Goal: Task Accomplishment & Management: Use online tool/utility

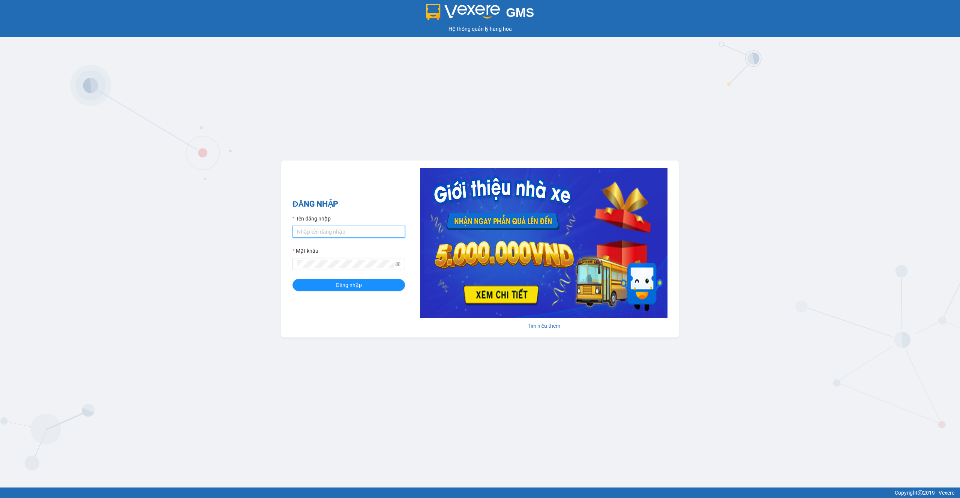
click at [352, 233] on input "Tên đăng nhập" at bounding box center [348, 232] width 112 height 12
type input "gu"
type input "thaison.vxr"
click at [361, 285] on span "Đăng nhập" at bounding box center [349, 285] width 26 height 8
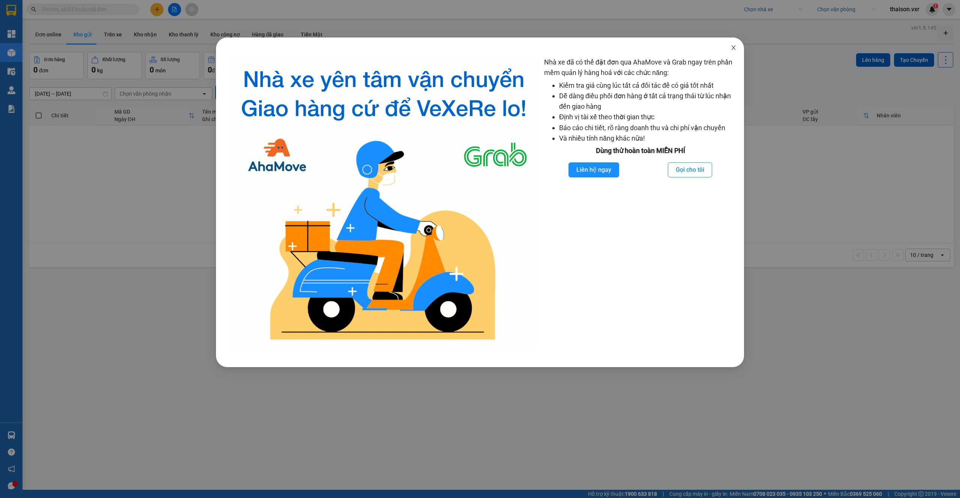
click at [733, 49] on icon "close" at bounding box center [733, 47] width 4 height 4
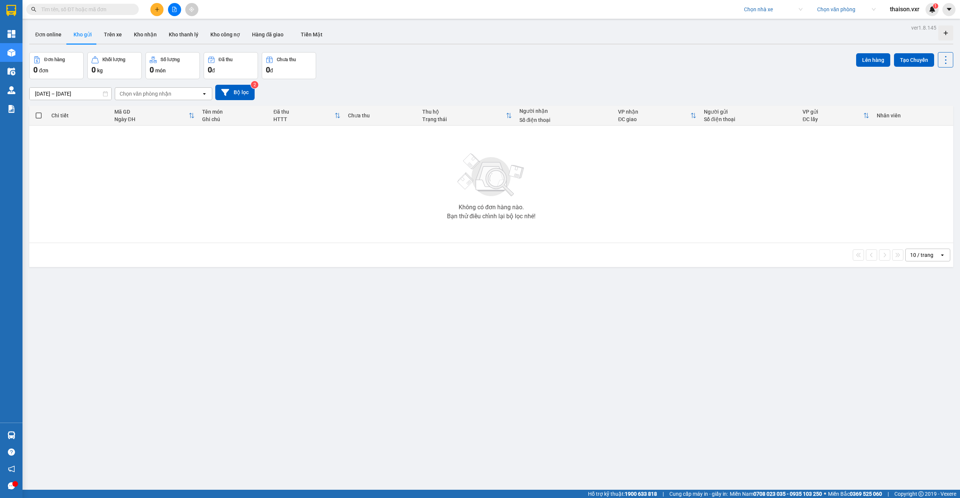
click at [770, 6] on input "search" at bounding box center [770, 9] width 53 height 11
type input "thành công"
click at [772, 45] on div "Thành Công" at bounding box center [785, 48] width 84 height 8
click at [833, 16] on div "Kết quả tìm kiếm ( 0 ) Bộ lọc No Data Thành Công Chọn văn phòng thaison.vxr 1" at bounding box center [480, 9] width 960 height 19
click at [838, 10] on input "search" at bounding box center [843, 9] width 53 height 11
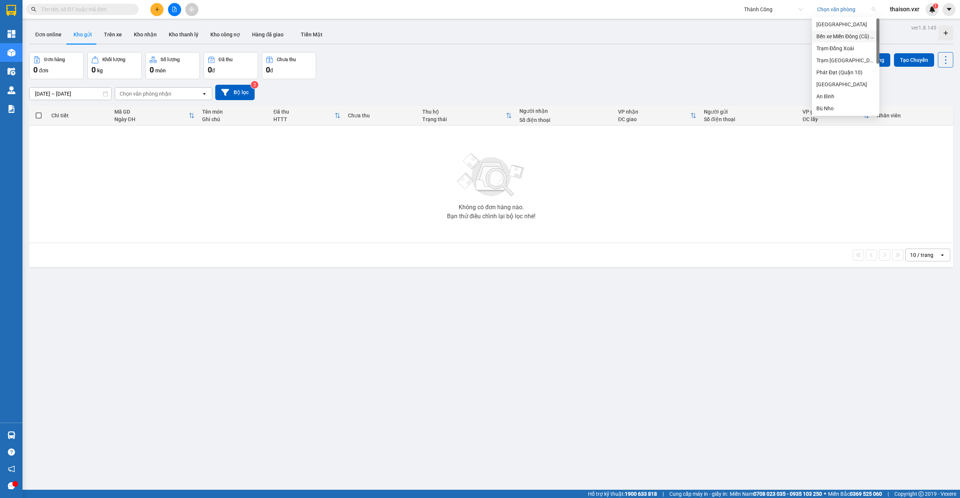
click at [830, 32] on div "Bến xe Miền Đông (Cũ) - Quầy 16" at bounding box center [845, 36] width 58 height 8
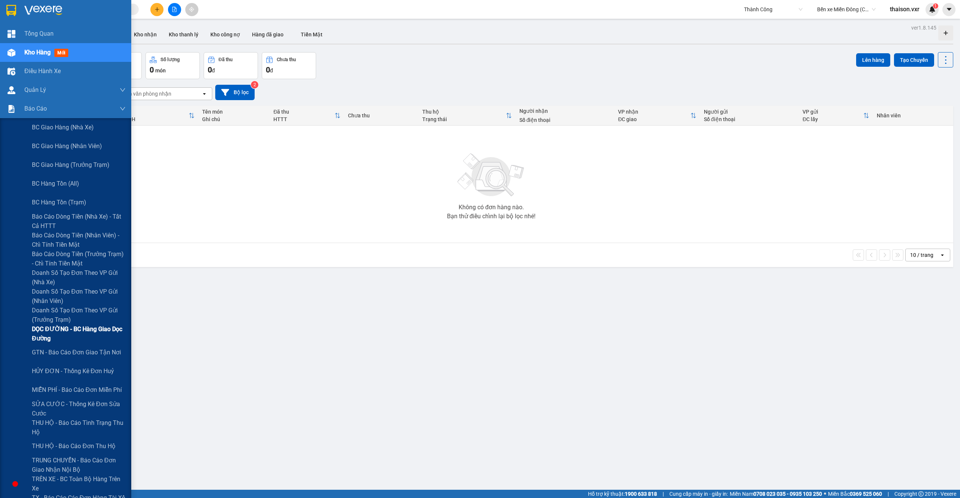
click at [84, 329] on span "DỌC ĐƯỜNG - BC hàng giao dọc đường" at bounding box center [79, 333] width 94 height 19
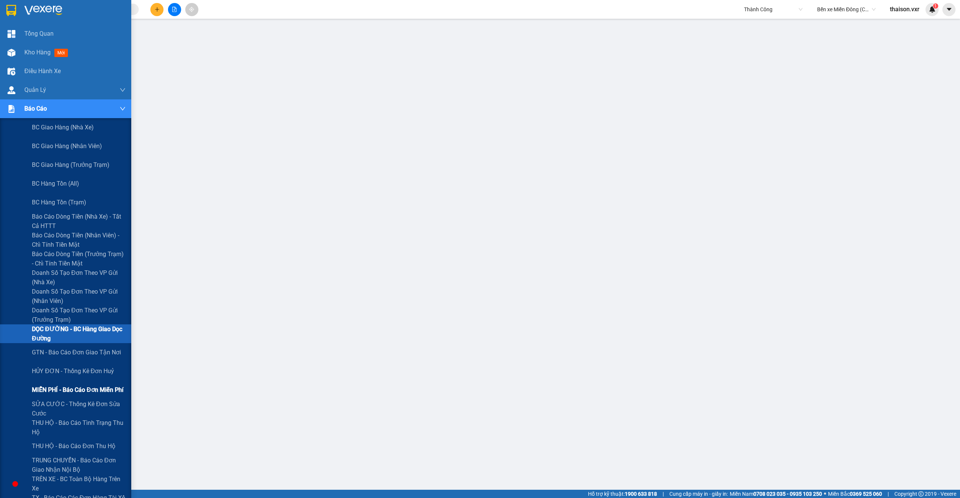
scroll to position [127, 0]
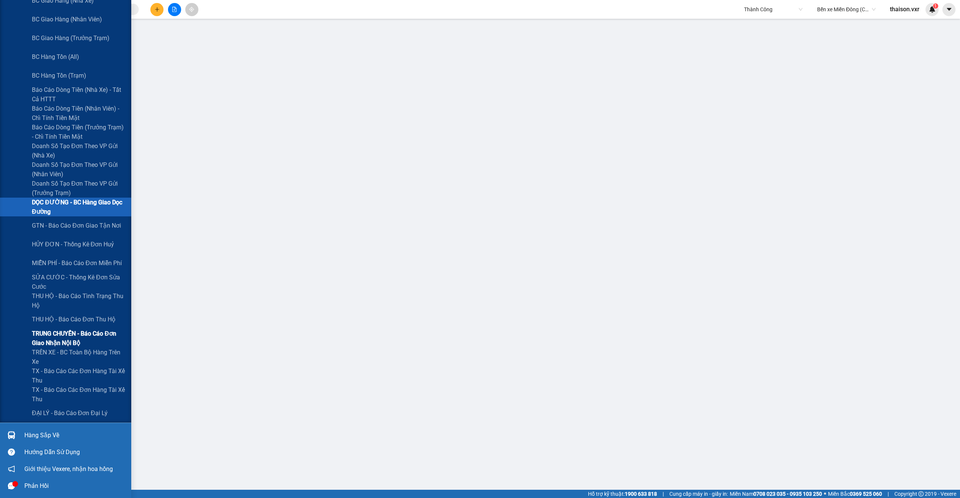
click at [72, 339] on span "TRUNG CHUYỂN - Báo cáo đơn giao nhận nội bộ" at bounding box center [79, 338] width 94 height 19
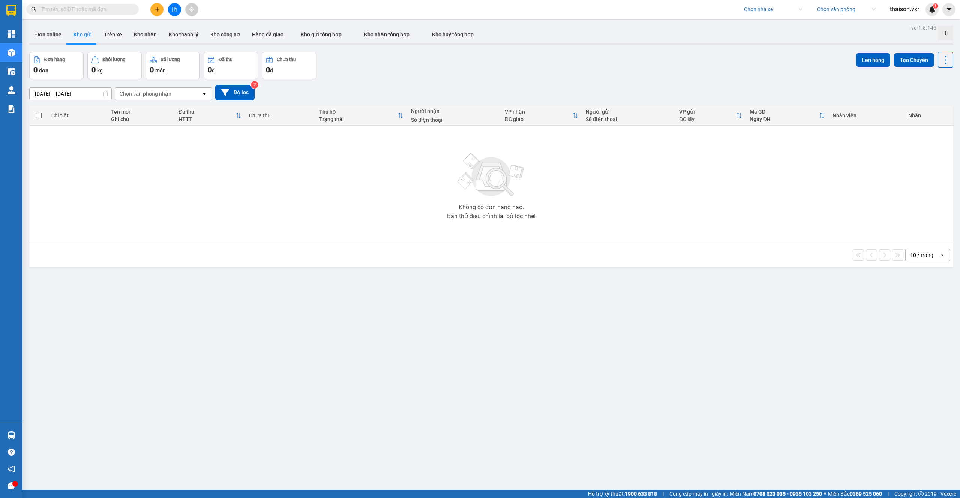
click at [110, 11] on input "text" at bounding box center [85, 9] width 88 height 8
paste input "PT1509250021"
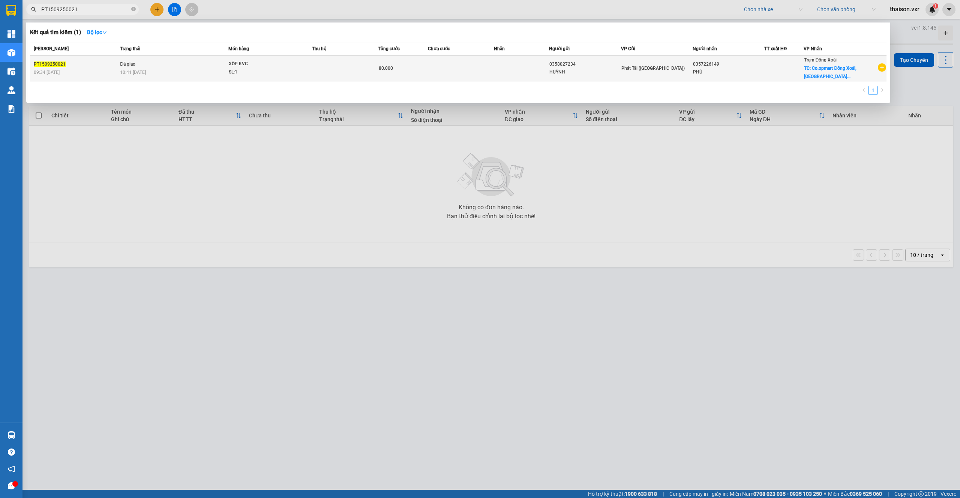
type input "PT1509250021"
click at [182, 67] on td "Đã giao 10:41 [DATE]" at bounding box center [173, 68] width 110 height 26
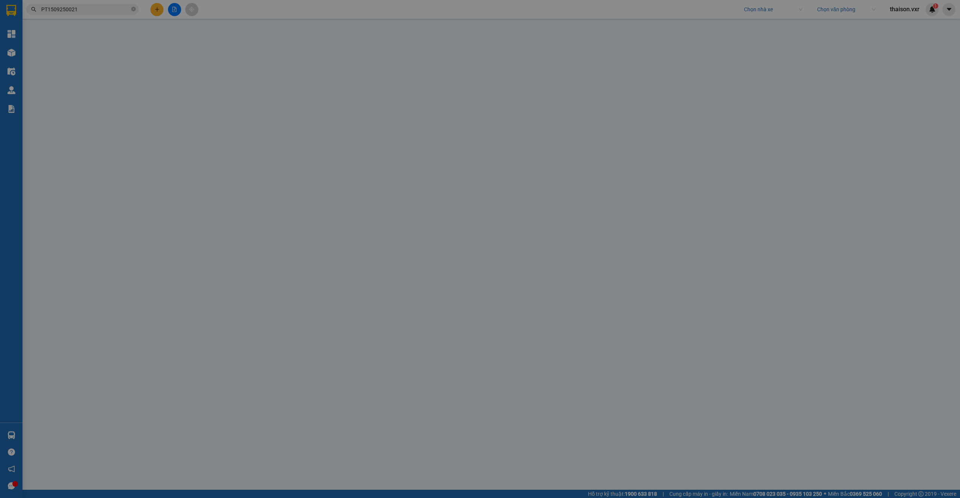
type input "0357226149"
type input "PHÚ"
checkbox input "true"
type input "Co.opmart Đồng Xoài, [GEOGRAPHIC_DATA], [GEOGRAPHIC_DATA], [GEOGRAPHIC_DATA], […"
type input "30.000"
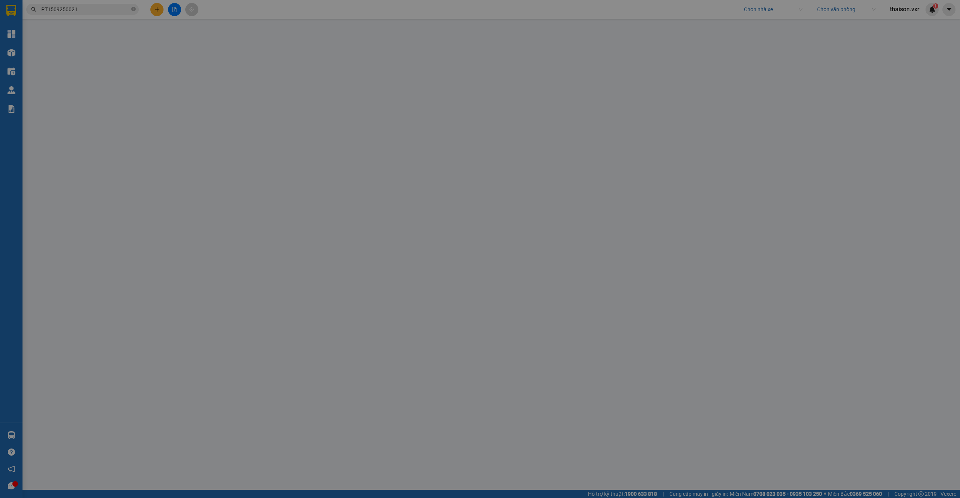
type input "0358027234"
type input "HUỲNH"
type input "80.000"
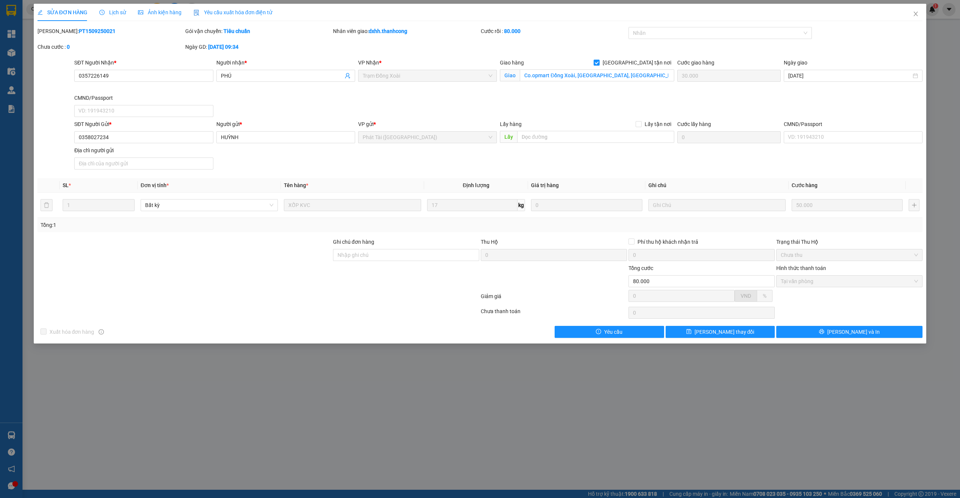
click at [114, 16] on div "Lịch sử" at bounding box center [112, 12] width 27 height 8
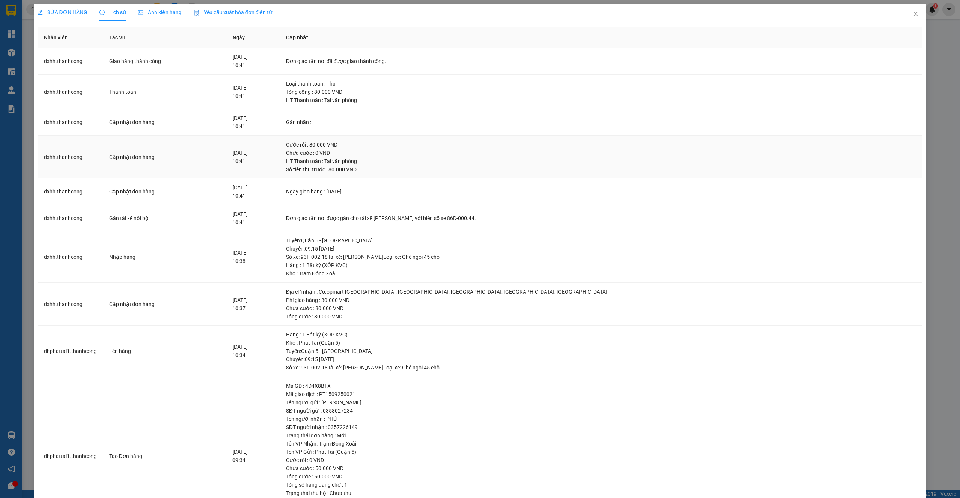
click at [72, 159] on td "dxhh.thanhcong" at bounding box center [70, 157] width 65 height 43
click at [107, 141] on td "Cập nhật đơn hàng" at bounding box center [165, 157] width 124 height 43
drag, startPoint x: 41, startPoint y: 157, endPoint x: 487, endPoint y: 171, distance: 445.6
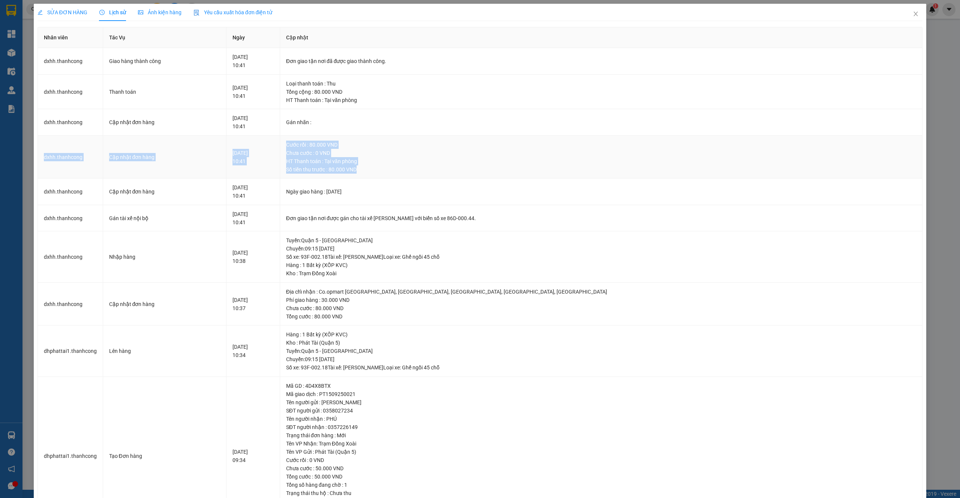
click at [487, 171] on tr "dxhh.thanhcong Cập nhật đơn hàng [DATE] 10:41 Cước rồi : 80.000 VND Chưa cước :…" at bounding box center [480, 157] width 885 height 43
click at [432, 175] on td "Cước rồi : 80.000 VND Chưa cước : 0 VND HT Thanh toán : Tại văn phòng Số tiền t…" at bounding box center [601, 157] width 643 height 43
drag, startPoint x: 382, startPoint y: 100, endPoint x: 418, endPoint y: 100, distance: 36.0
click at [418, 100] on div "HT Thanh toán : Tại văn phòng" at bounding box center [601, 100] width 630 height 8
copy div "HT Thanh toán"
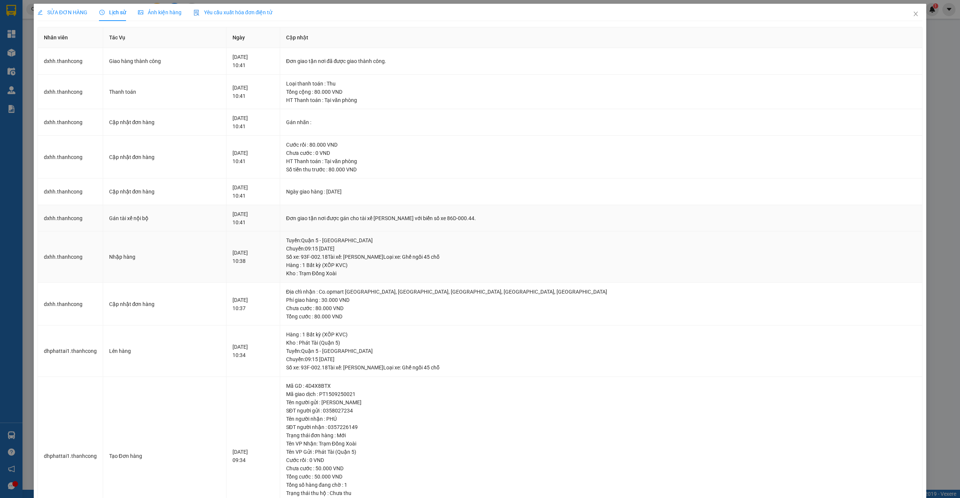
scroll to position [52, 0]
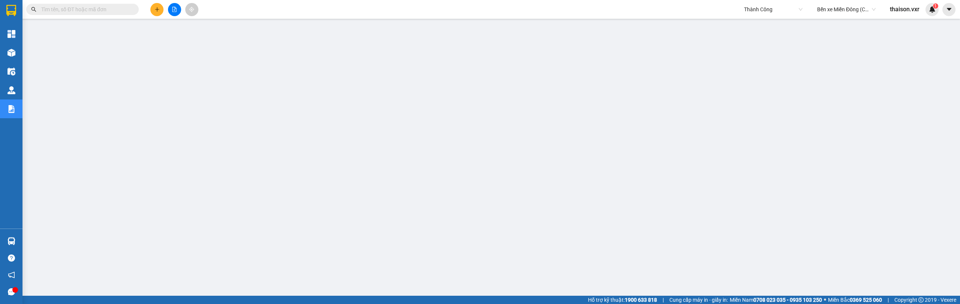
click at [773, 12] on span "Thành Công" at bounding box center [773, 9] width 58 height 11
type input "[PERSON_NAME]"
click at [761, 22] on div "[PERSON_NAME] ([GEOGRAPHIC_DATA])" at bounding box center [791, 24] width 96 height 8
click at [68, 12] on input "text" at bounding box center [85, 9] width 88 height 8
paste input "P19EJLDE"
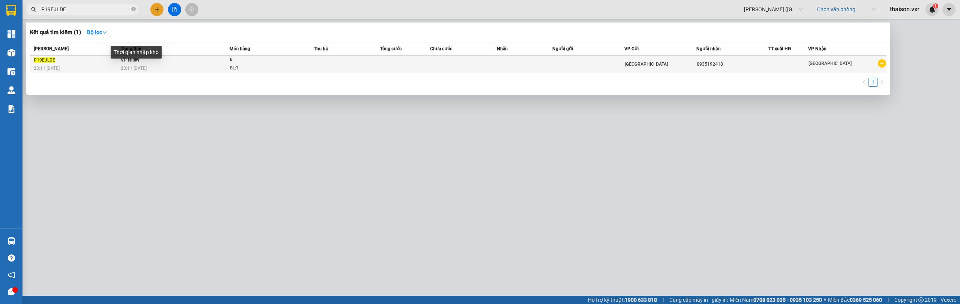
type input "P19EJLDE"
click at [66, 63] on div "P19EJLDE" at bounding box center [76, 60] width 85 height 8
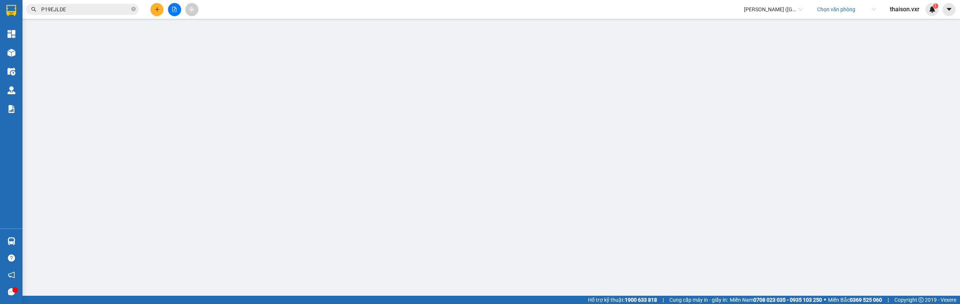
type input "0935192418"
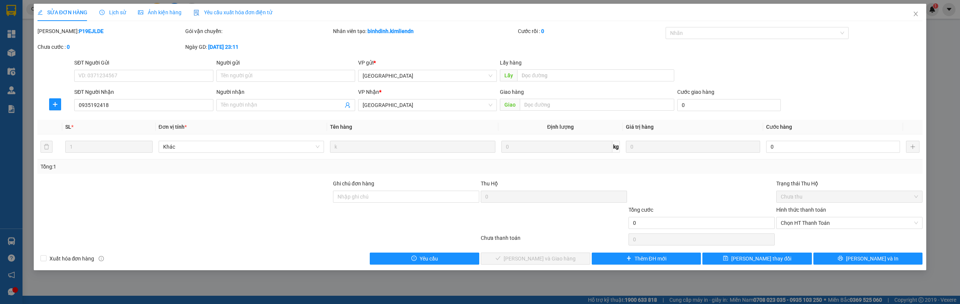
click at [102, 10] on icon "clock-circle" at bounding box center [101, 12] width 5 height 5
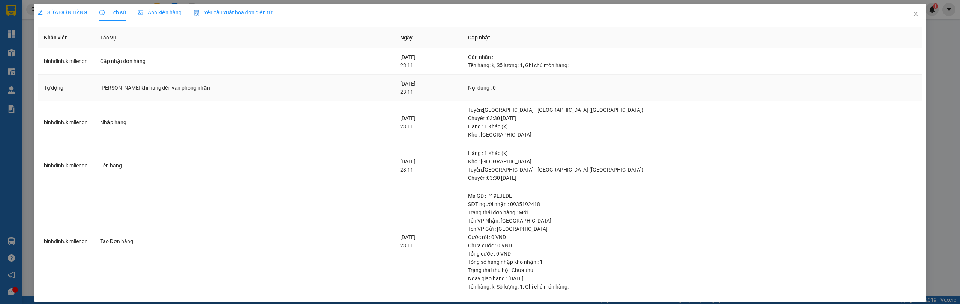
click at [57, 87] on td "Tự động" at bounding box center [66, 88] width 56 height 27
click at [147, 83] on td "Gửi Zalo khi hàng đến văn phòng nhận" at bounding box center [244, 88] width 300 height 27
